Goal: Task Accomplishment & Management: Manage account settings

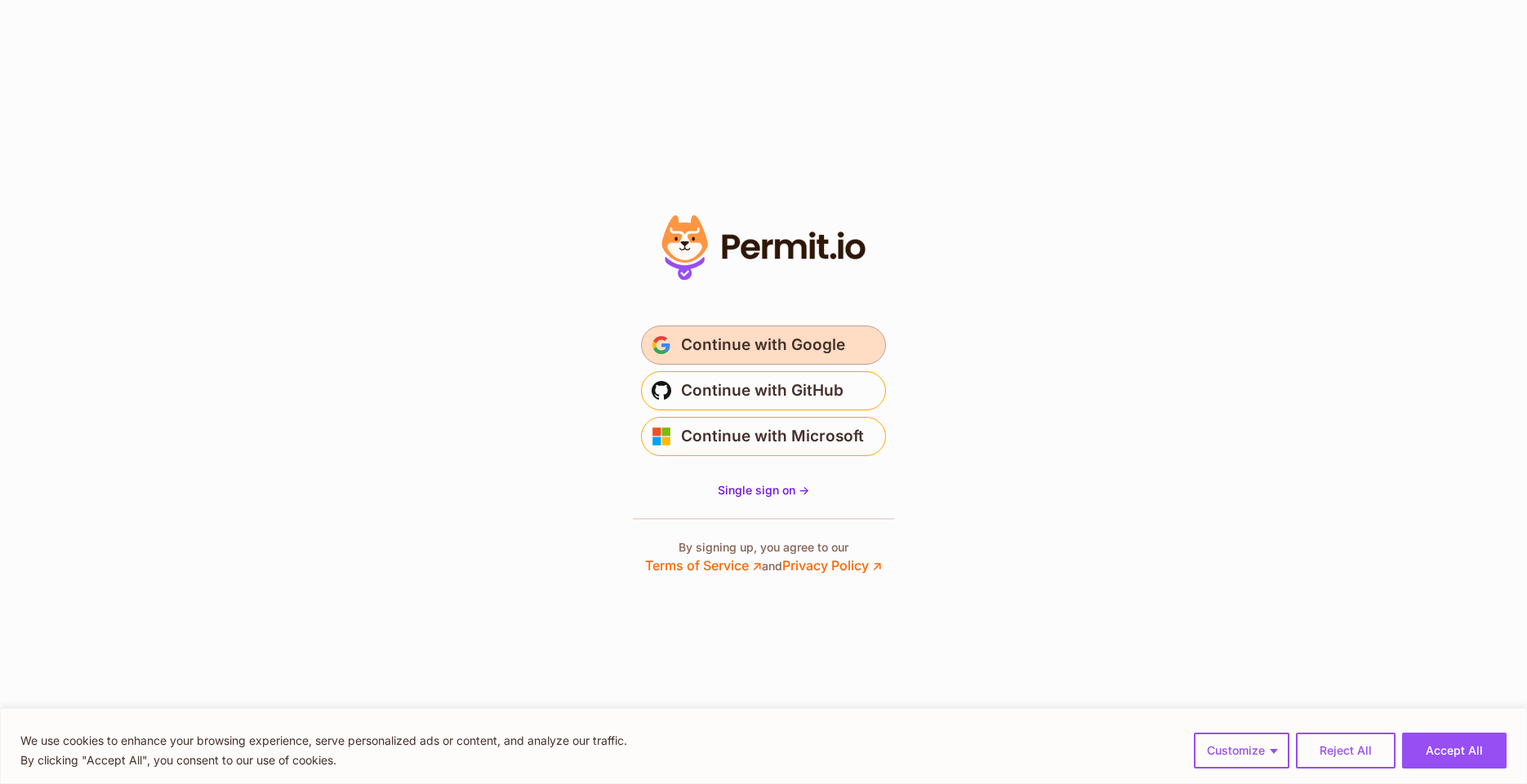
click at [796, 346] on span "Continue with Google" at bounding box center [763, 345] width 164 height 26
click at [1124, 236] on section "* Or" at bounding box center [764, 392] width 1527 height 784
drag, startPoint x: 1334, startPoint y: 760, endPoint x: 1304, endPoint y: 736, distance: 38.4
click at [1333, 759] on button "Reject All" at bounding box center [1345, 750] width 100 height 36
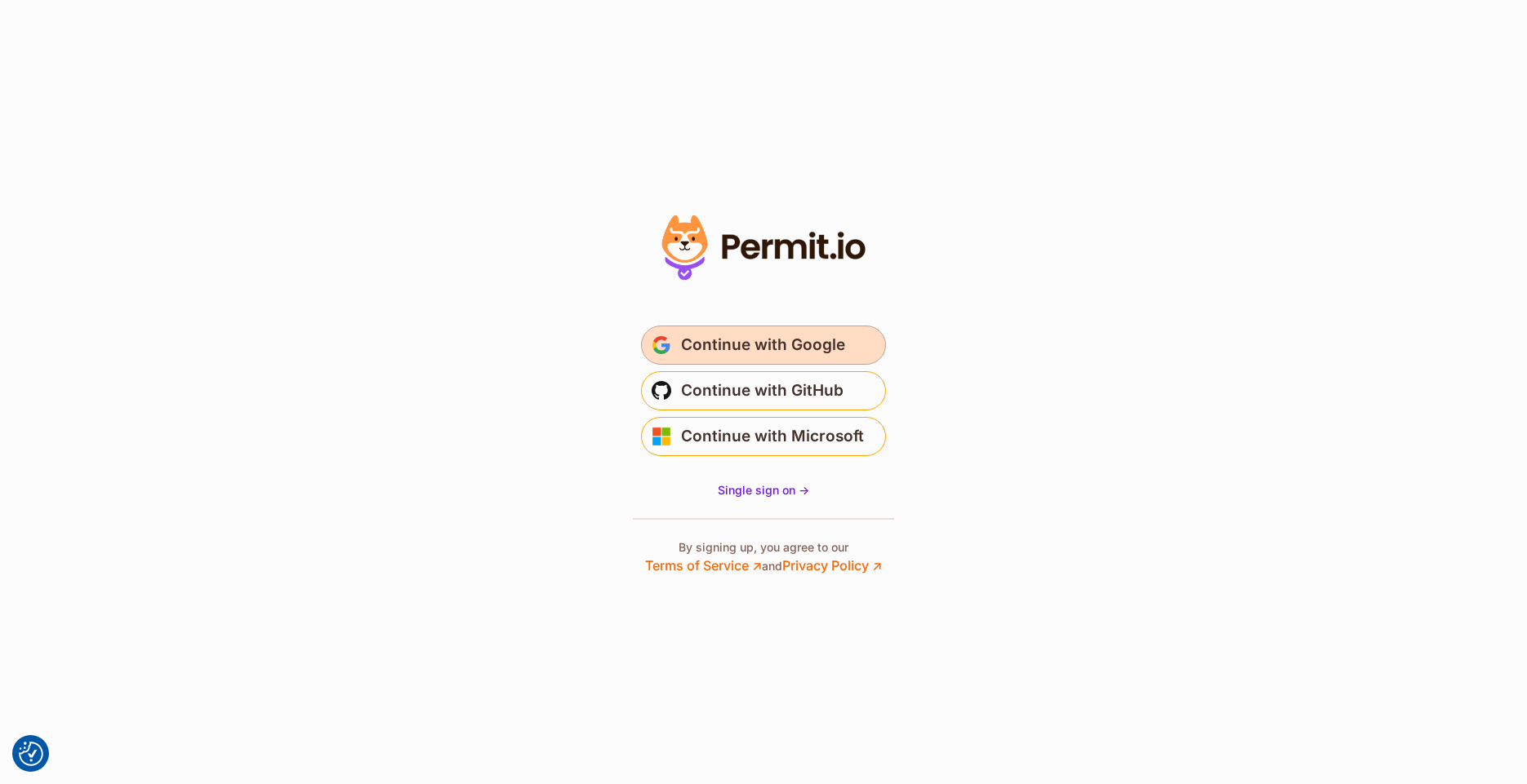
click at [795, 335] on span "Continue with Google" at bounding box center [763, 345] width 164 height 26
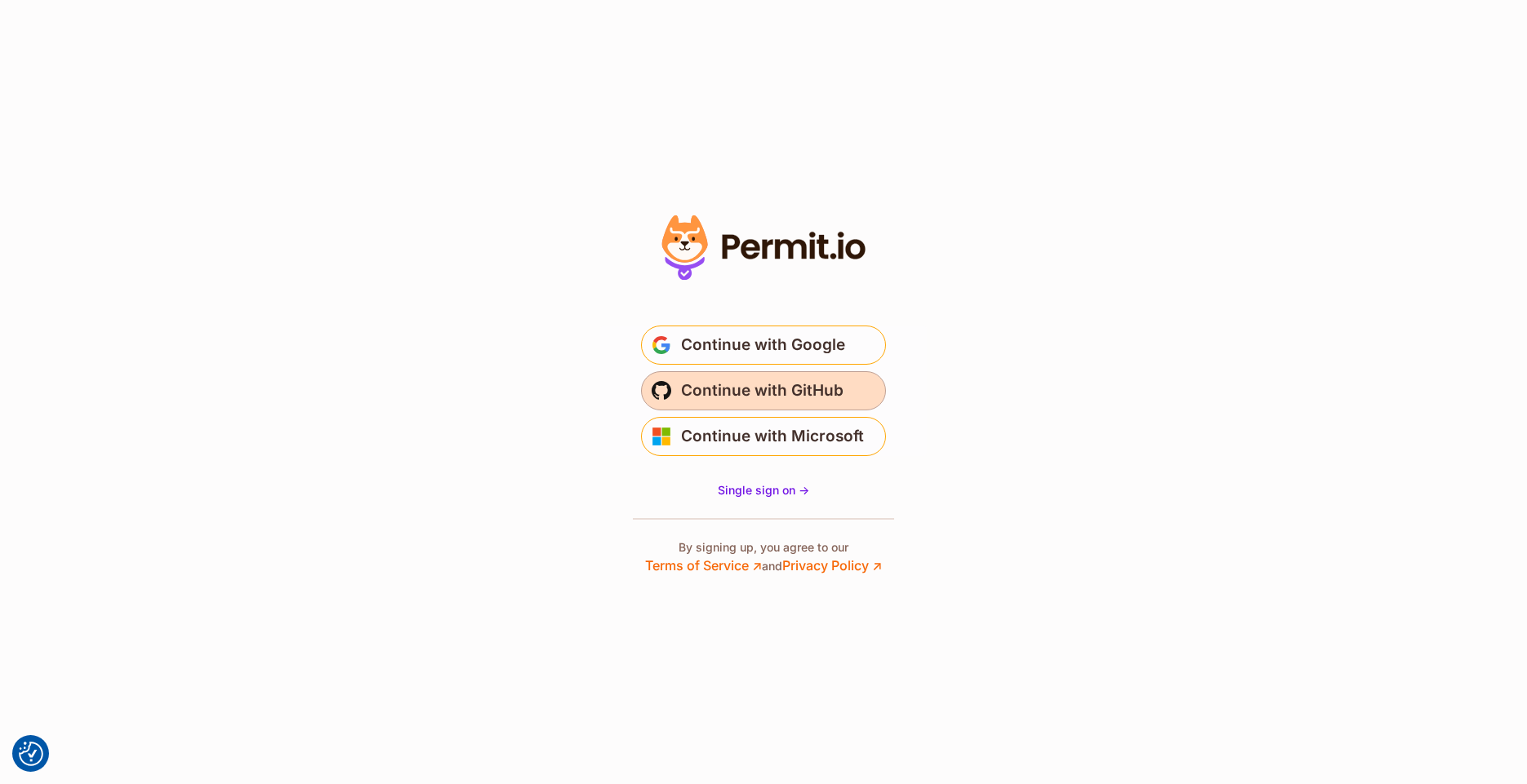
click at [844, 395] on button "Continue with GitHub" at bounding box center [764, 390] width 245 height 39
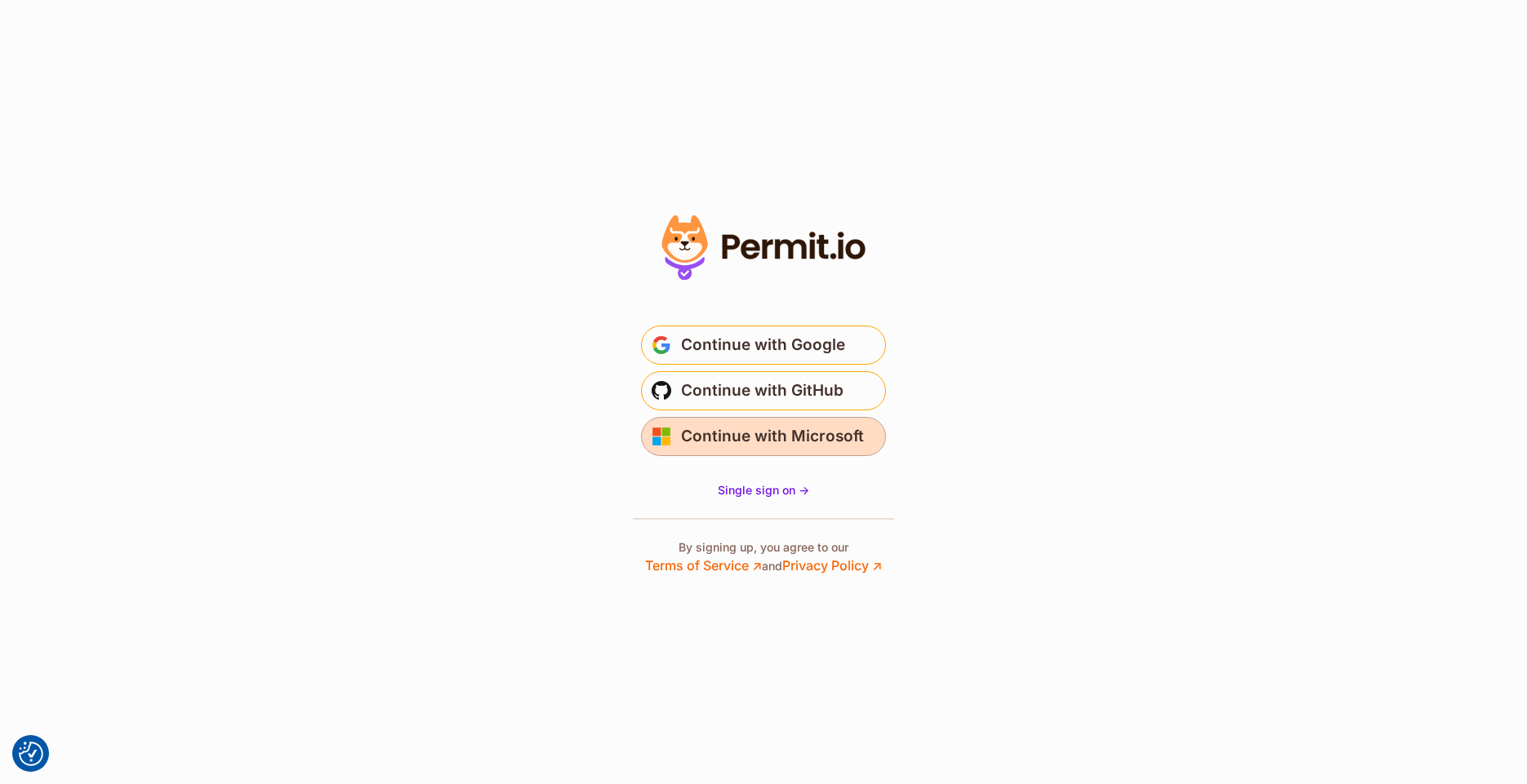
click at [809, 447] on span "Continue with Microsoft" at bounding box center [772, 436] width 183 height 26
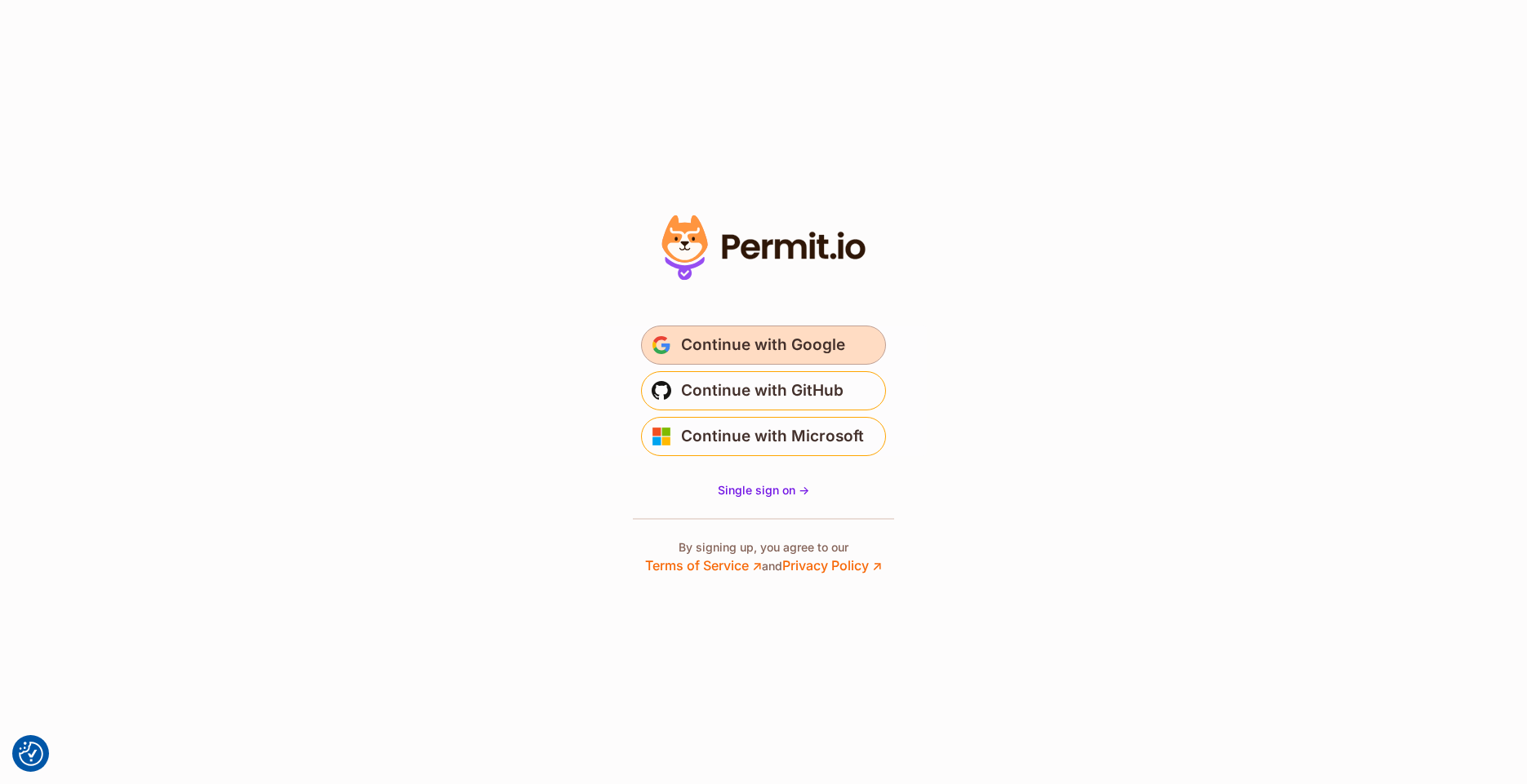
click at [783, 340] on span "Continue with Google" at bounding box center [763, 345] width 164 height 26
